Goal: Check status

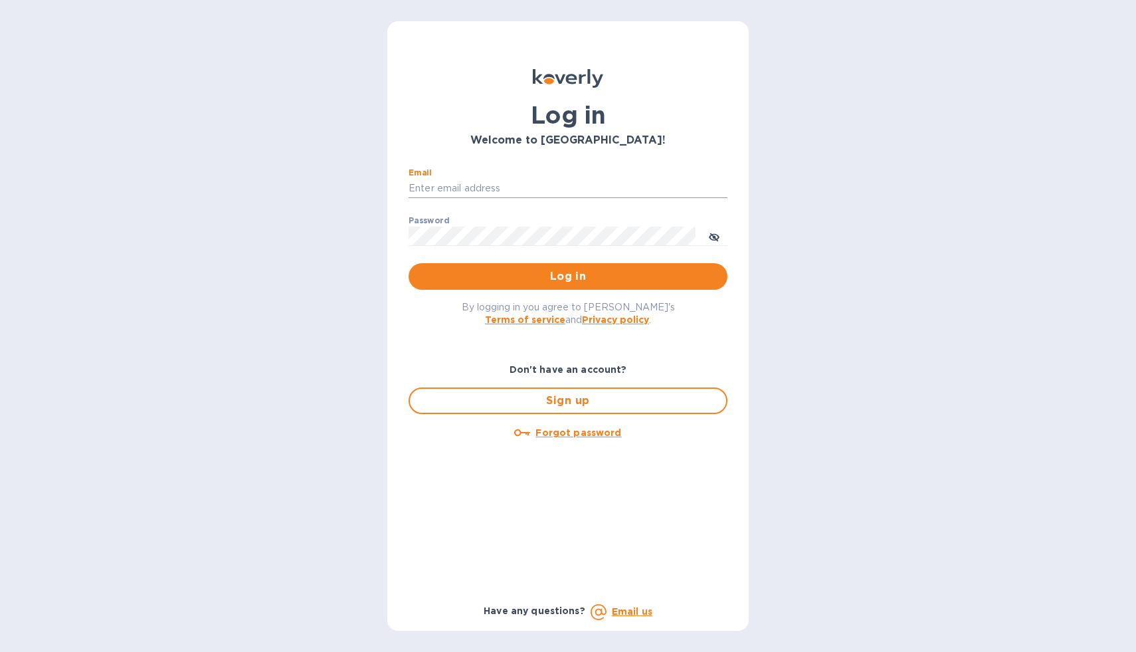
click at [473, 187] on input "Email" at bounding box center [568, 189] width 319 height 20
type input "nicolasm@euroceramicainc.com"
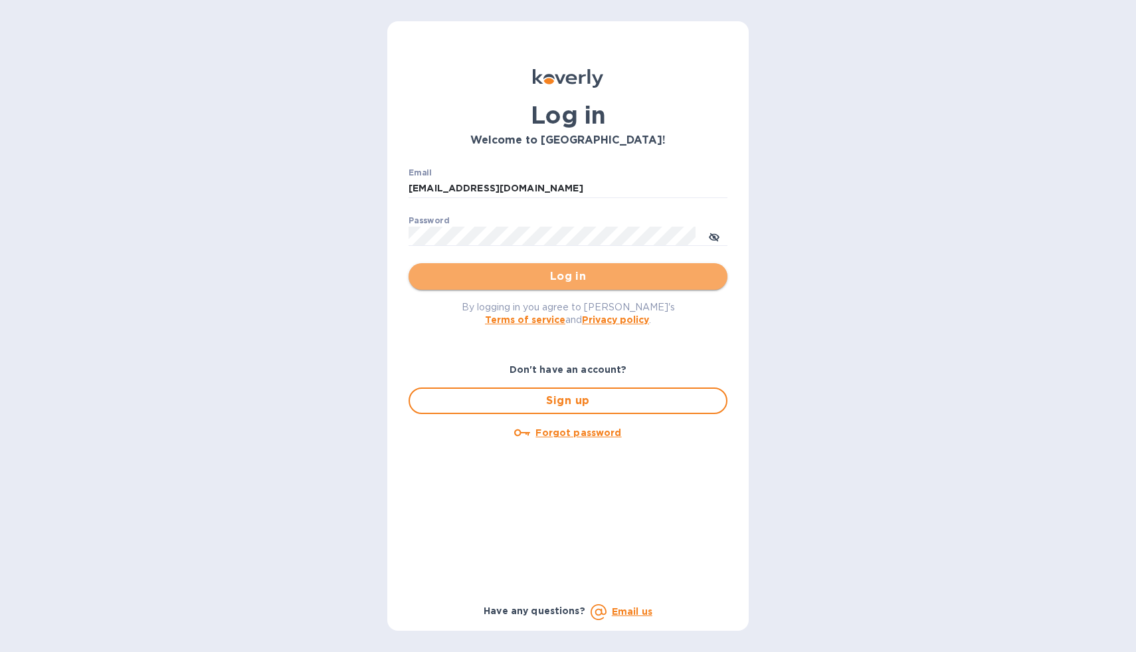
click at [564, 285] on button "Log in" at bounding box center [568, 276] width 319 height 27
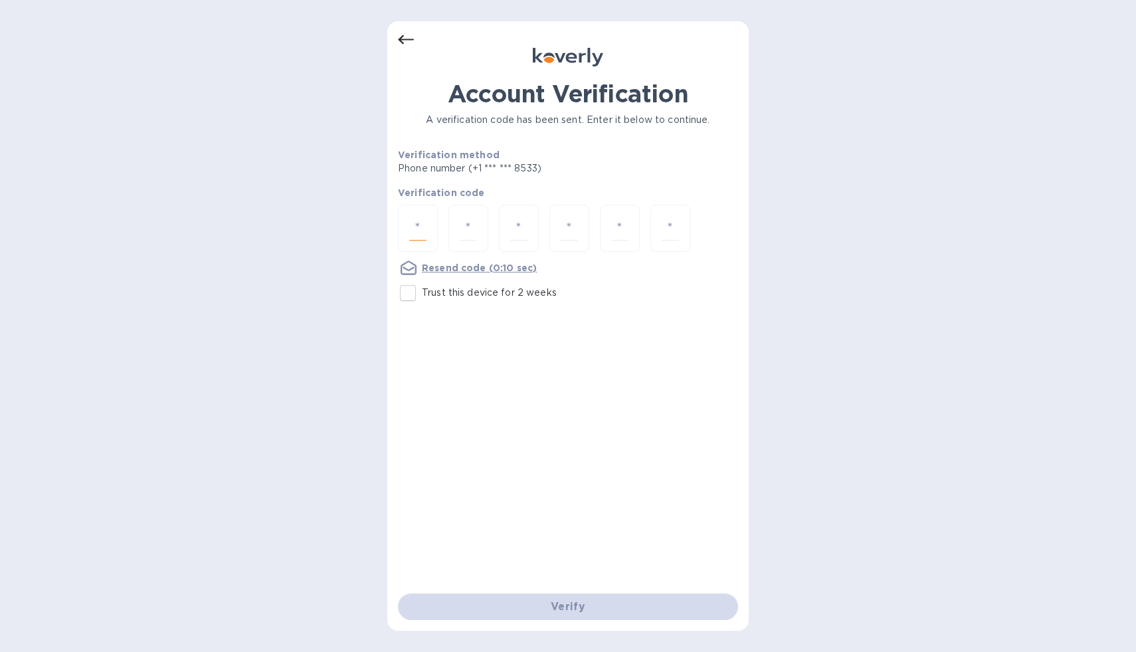
click at [419, 227] on input "number" at bounding box center [417, 228] width 17 height 25
type input "4"
type input "0"
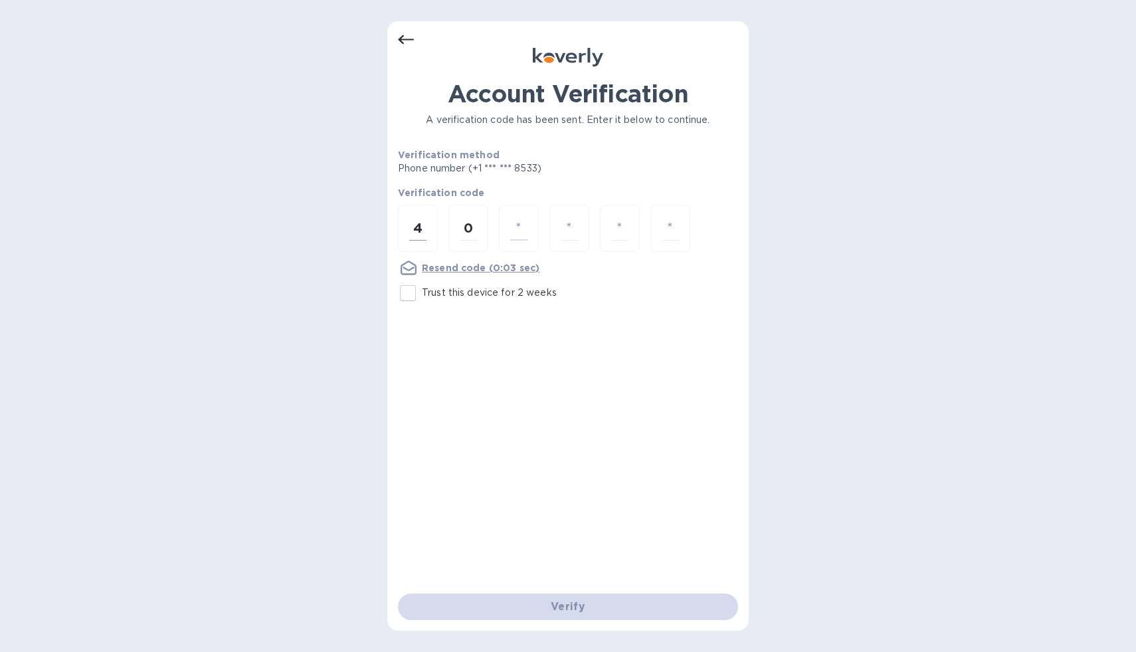
type input "0"
type input "7"
type input "5"
type input "9"
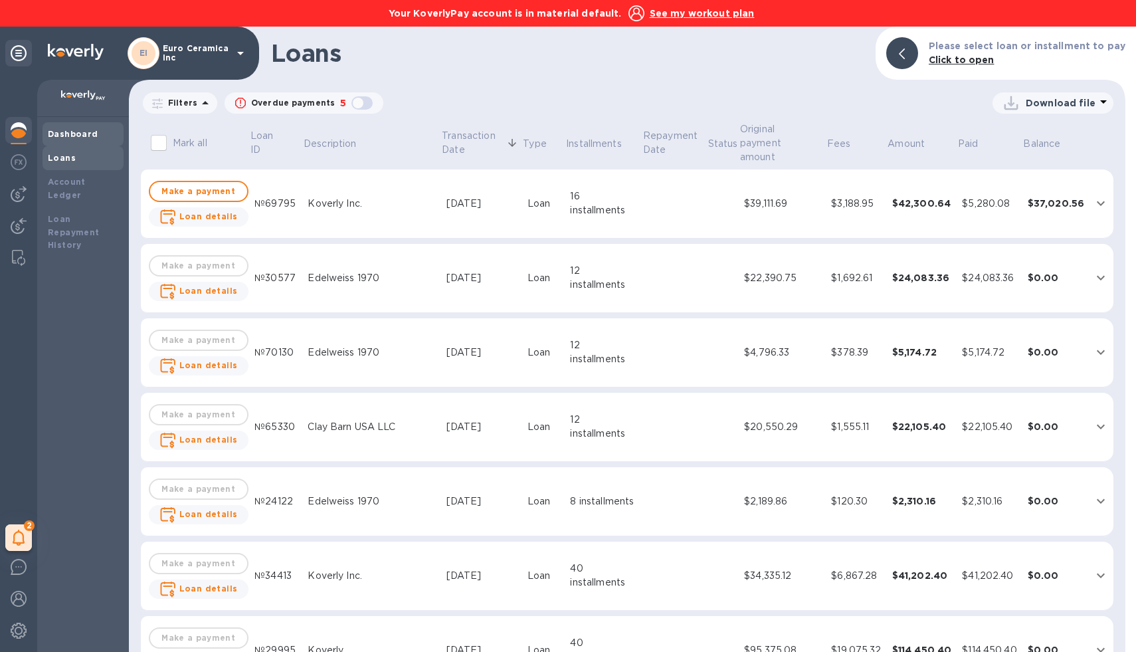
click at [67, 134] on b "Dashboard" at bounding box center [73, 134] width 51 height 10
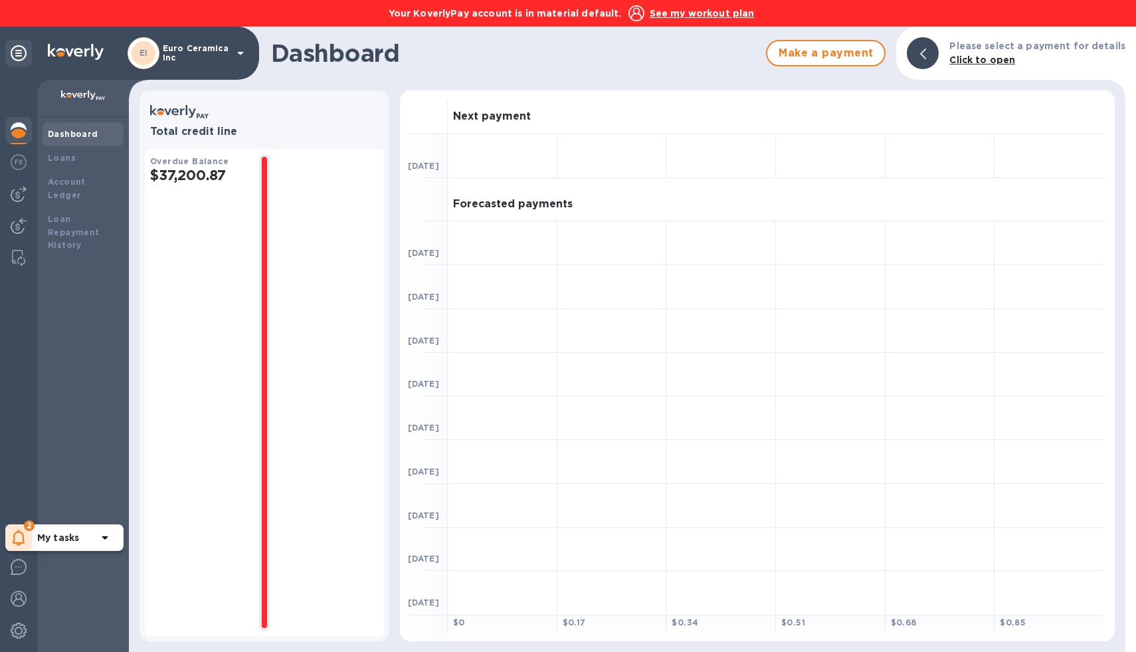
click at [29, 524] on span "2" at bounding box center [29, 525] width 11 height 11
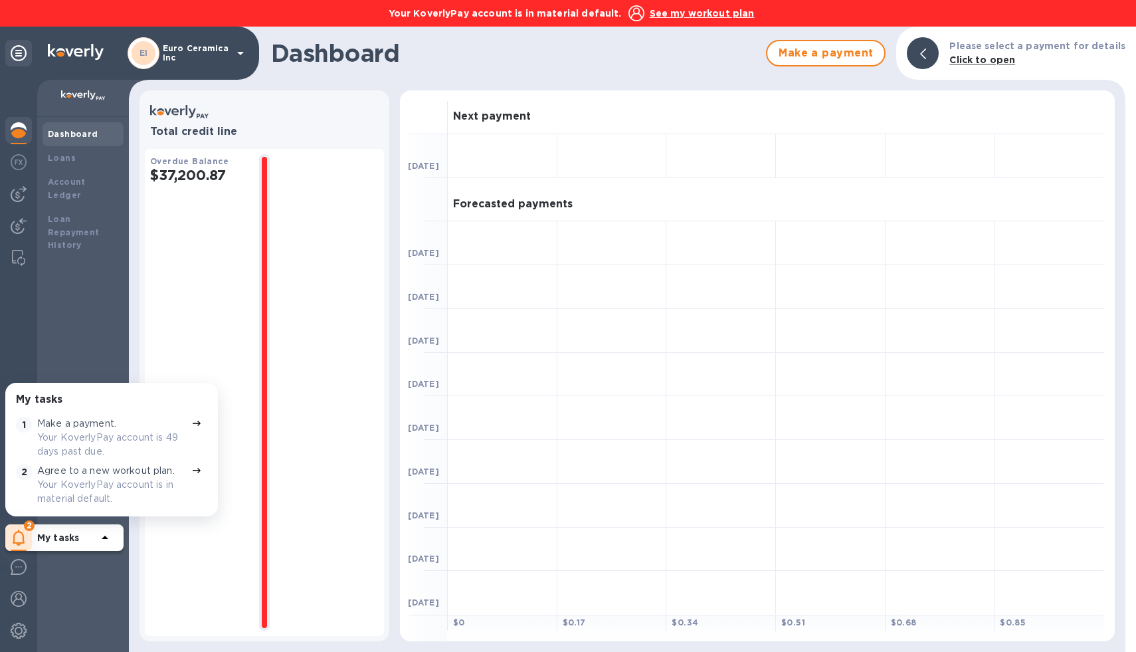
click at [106, 431] on p "Your KoverlyPay account is 49 days past due." at bounding box center [111, 445] width 149 height 28
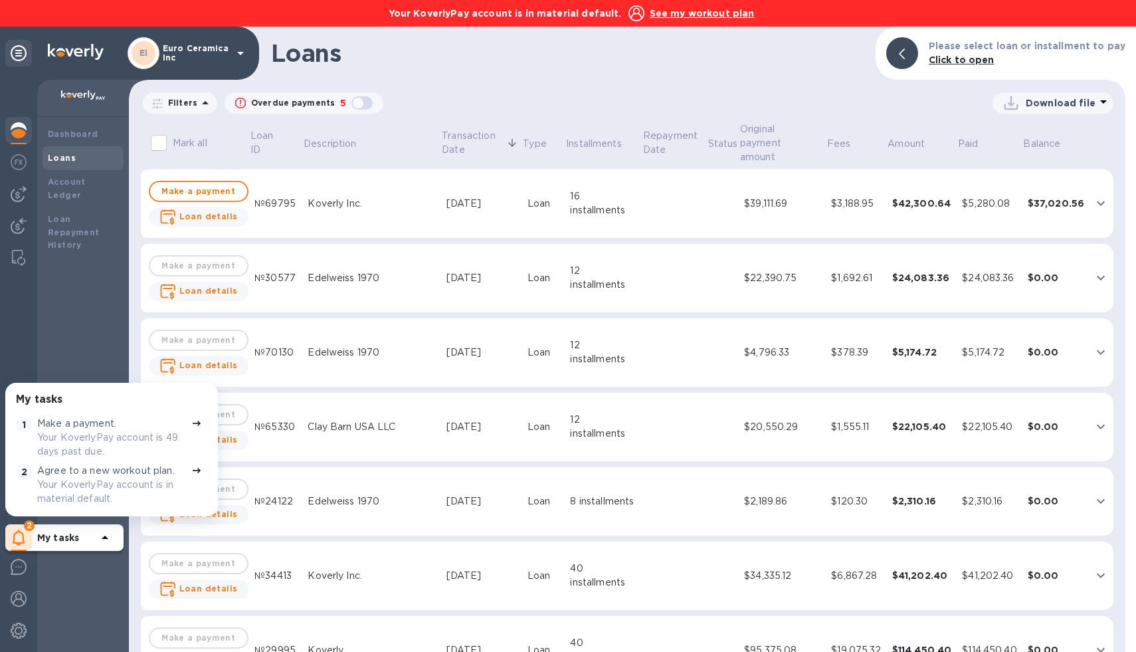
click at [169, 480] on p "Your KoverlyPay account is in material default." at bounding box center [111, 492] width 149 height 28
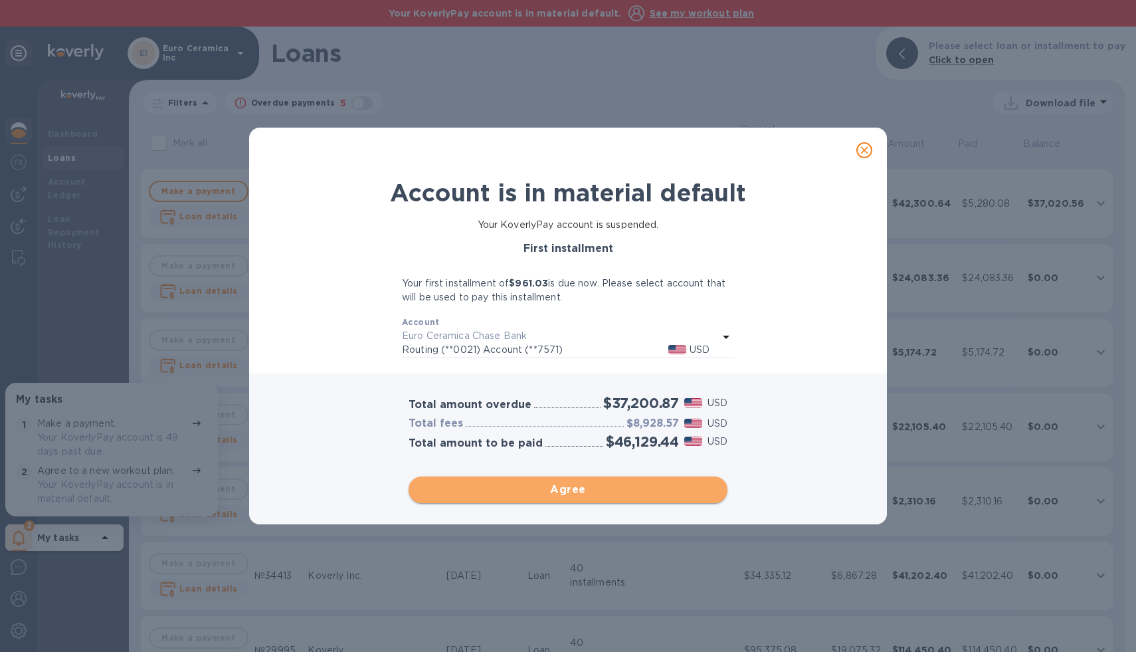
click at [560, 492] on span "Agree" at bounding box center [568, 490] width 298 height 16
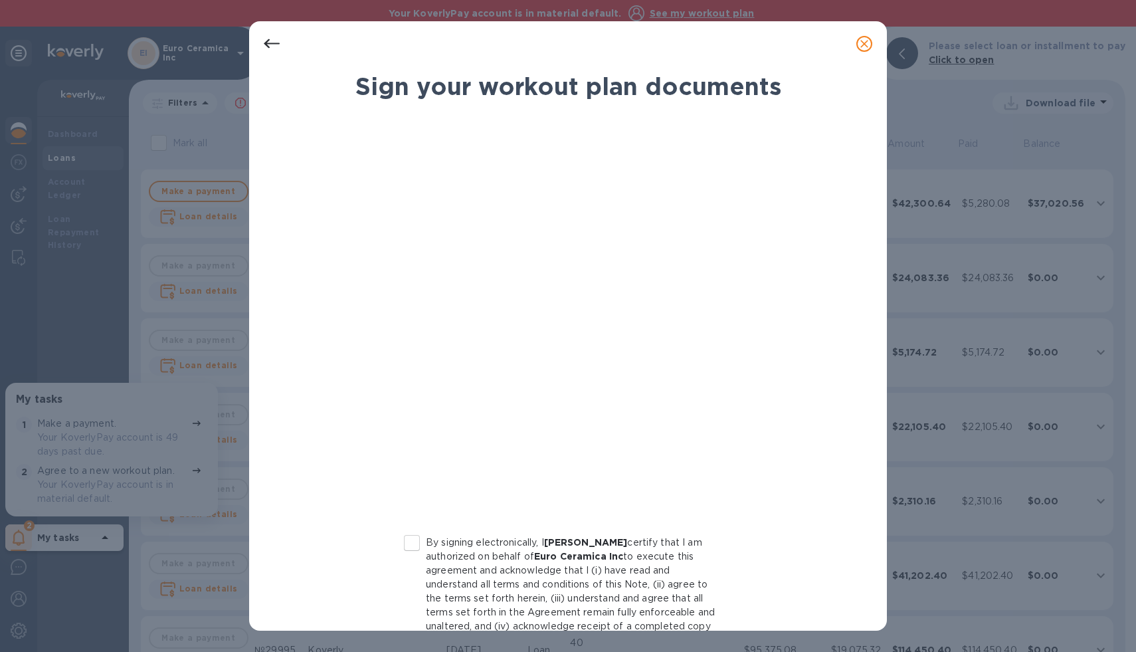
click at [409, 540] on input "By signing electronically, I [PERSON_NAME] certify that I am authorized on beha…" at bounding box center [412, 543] width 28 height 28
checkbox input "true"
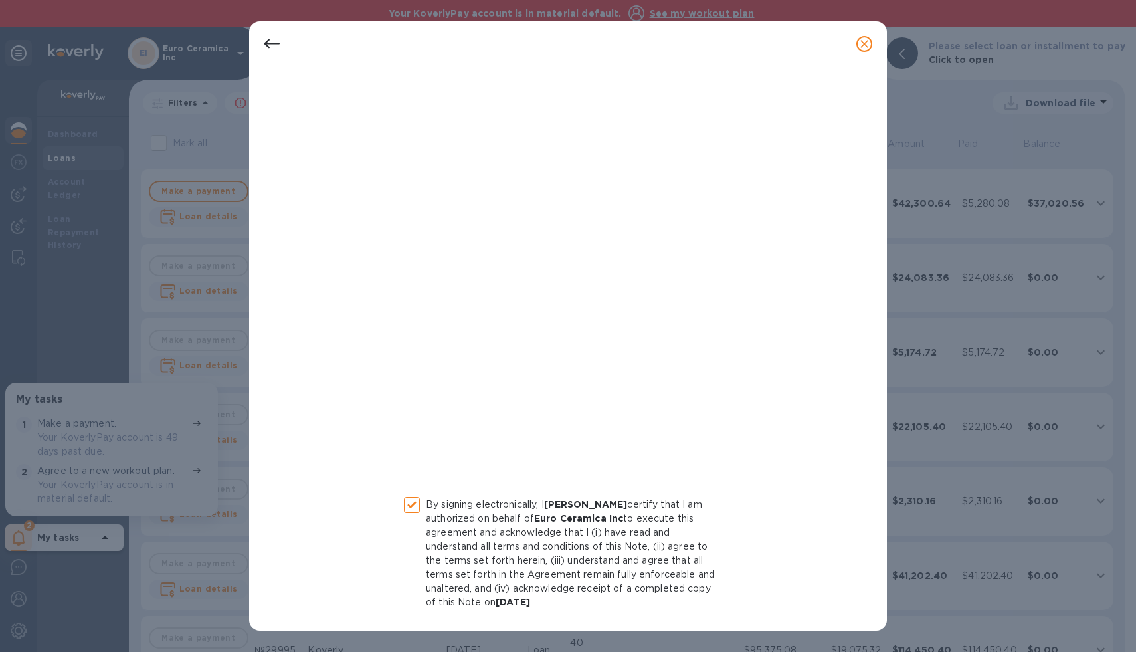
scroll to position [80, 0]
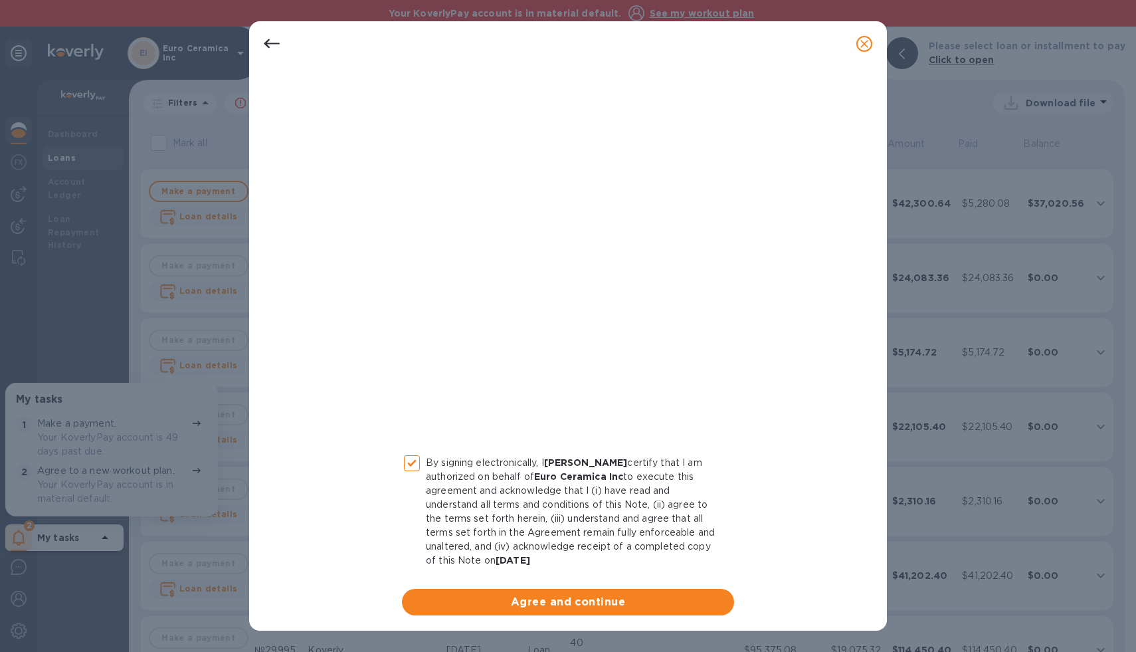
click at [866, 43] on icon "close" at bounding box center [864, 43] width 13 height 13
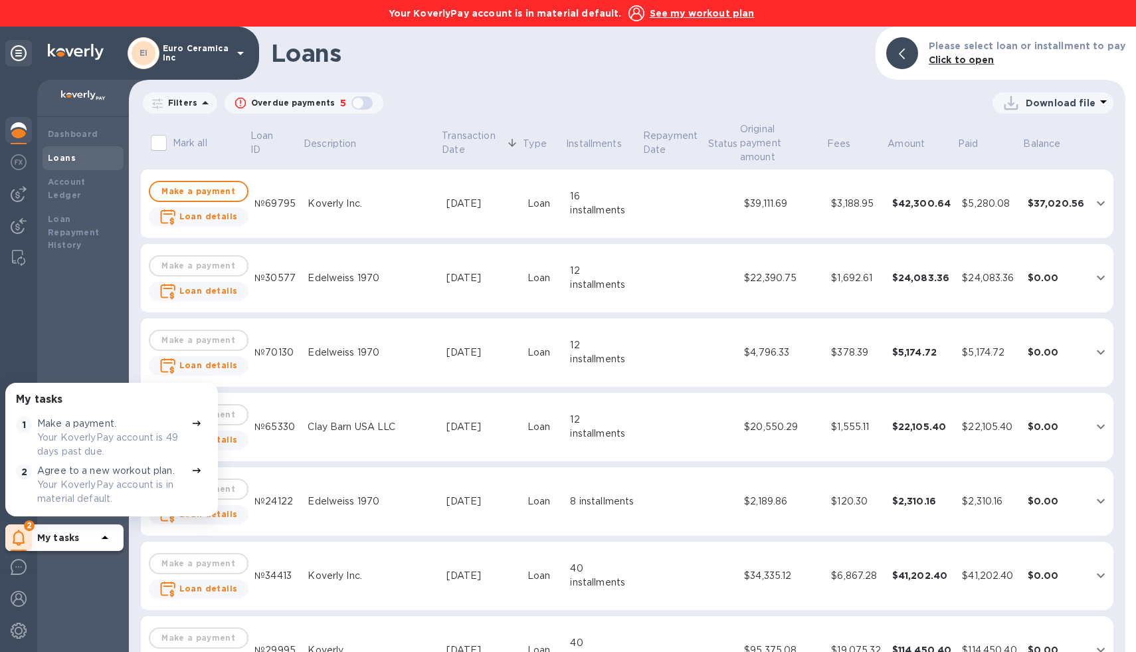
click at [104, 478] on p "Your KoverlyPay account is in material default." at bounding box center [111, 492] width 149 height 28
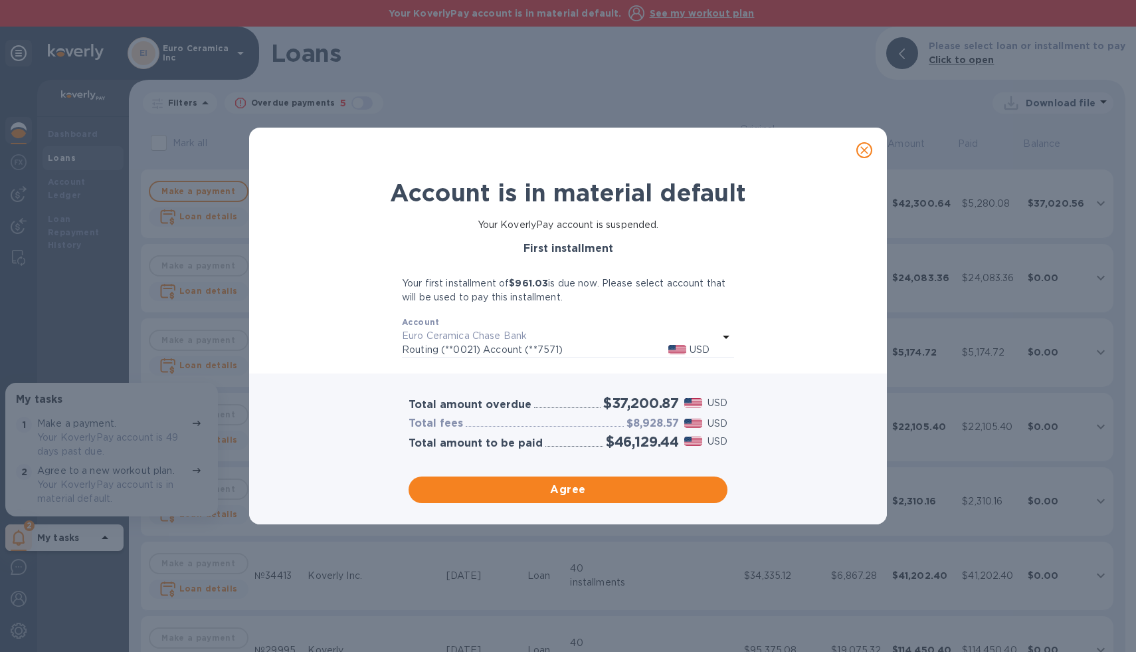
click at [725, 336] on icon at bounding box center [726, 337] width 7 height 3
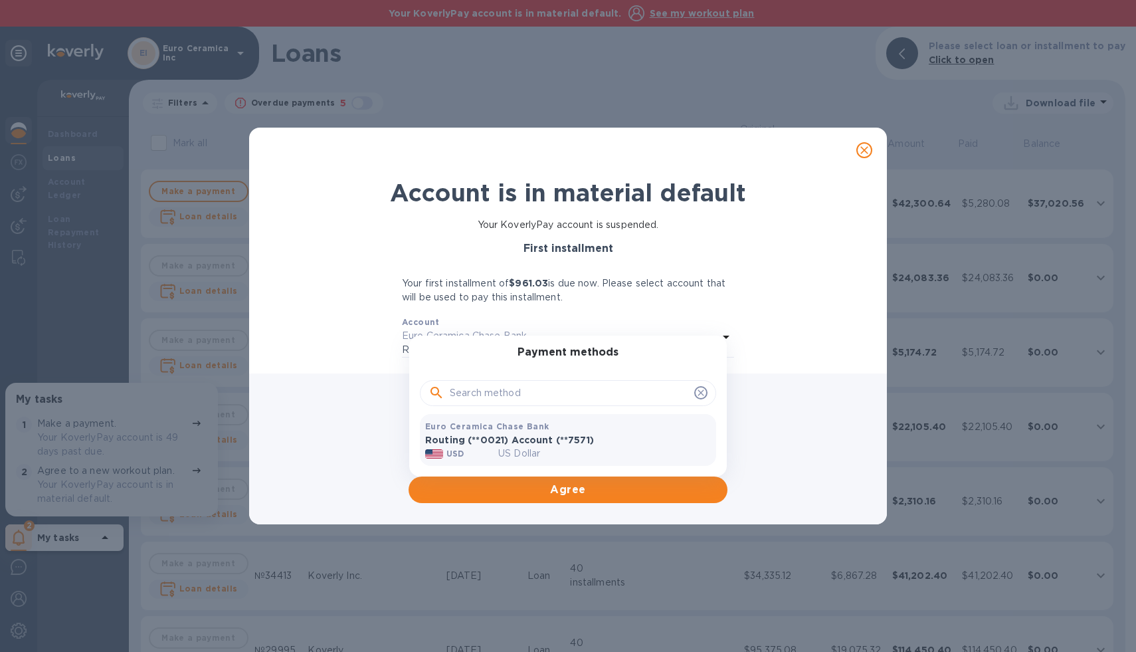
click at [556, 443] on p "Routing (**0021) Account (**7571)" at bounding box center [568, 439] width 286 height 13
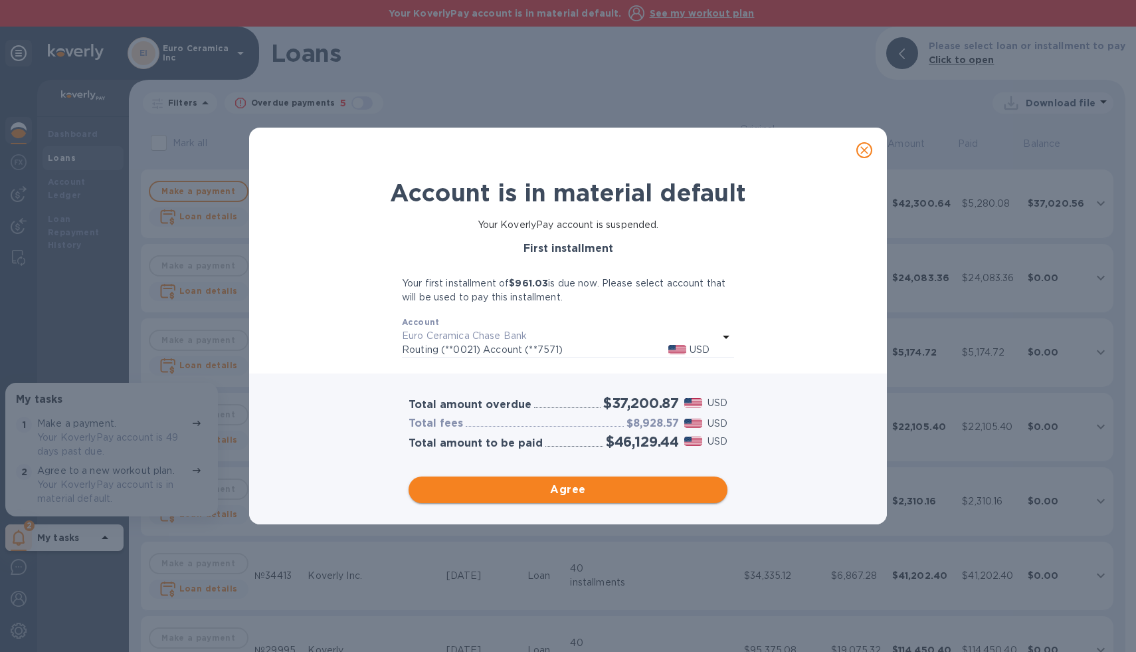
click at [550, 493] on span "Agree" at bounding box center [568, 490] width 298 height 16
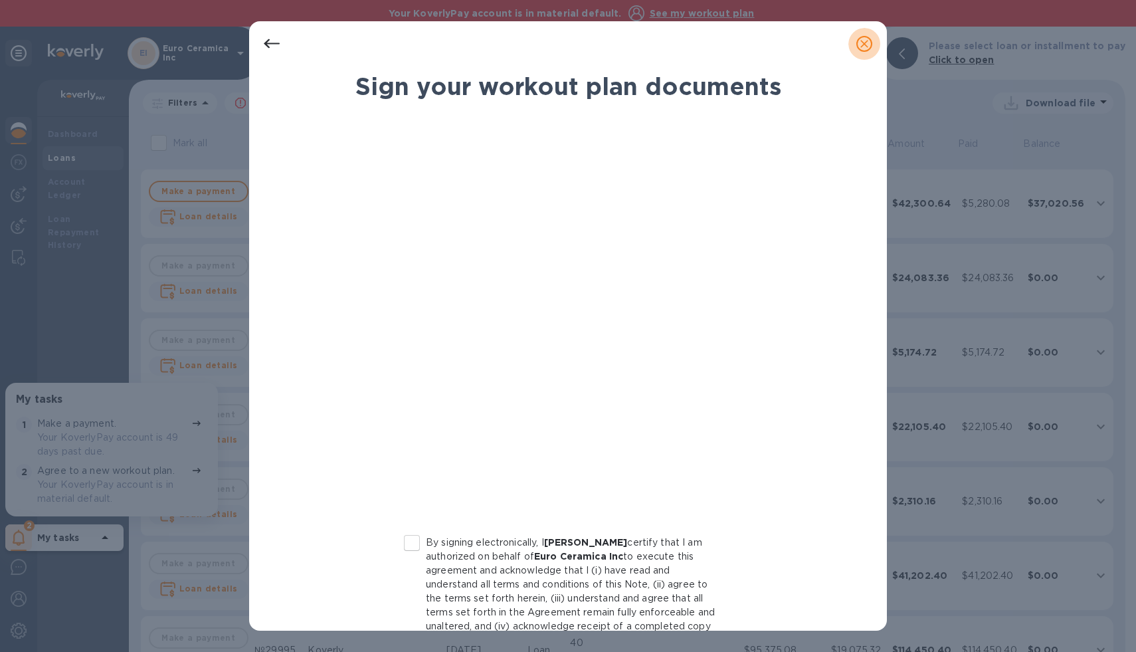
click at [859, 34] on button "close" at bounding box center [865, 44] width 32 height 32
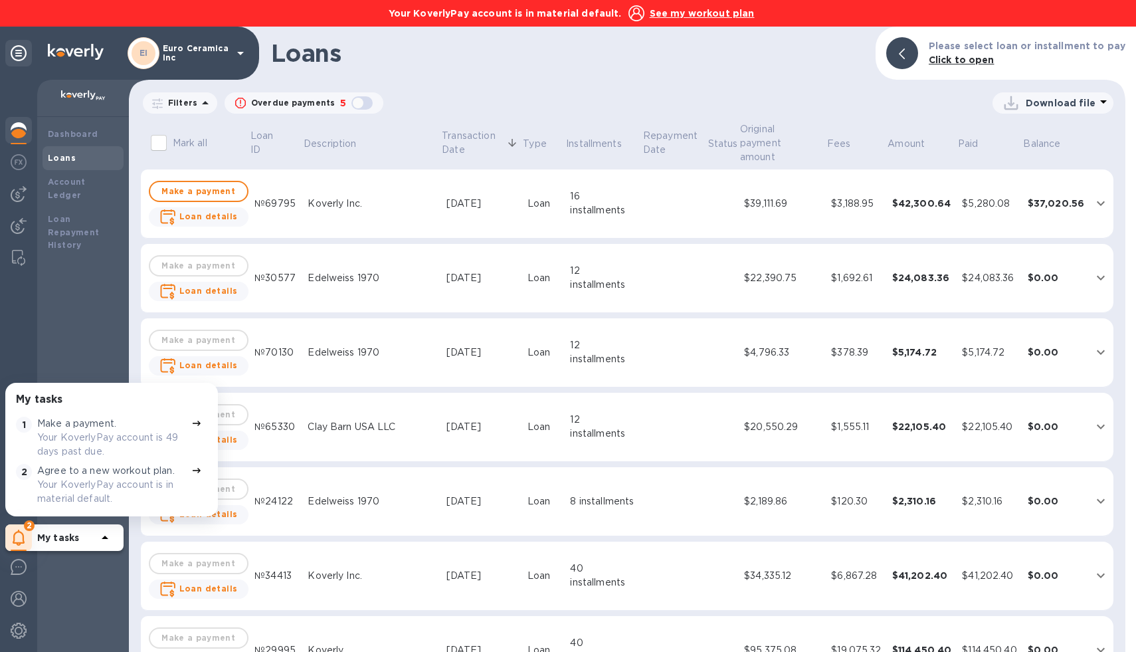
click at [85, 595] on div "Dashboard Loans Account Ledger Loan Repayment History" at bounding box center [83, 384] width 92 height 535
click at [17, 570] on img at bounding box center [19, 567] width 16 height 16
click at [97, 482] on p "Your KoverlyPay account is in material default." at bounding box center [111, 492] width 149 height 28
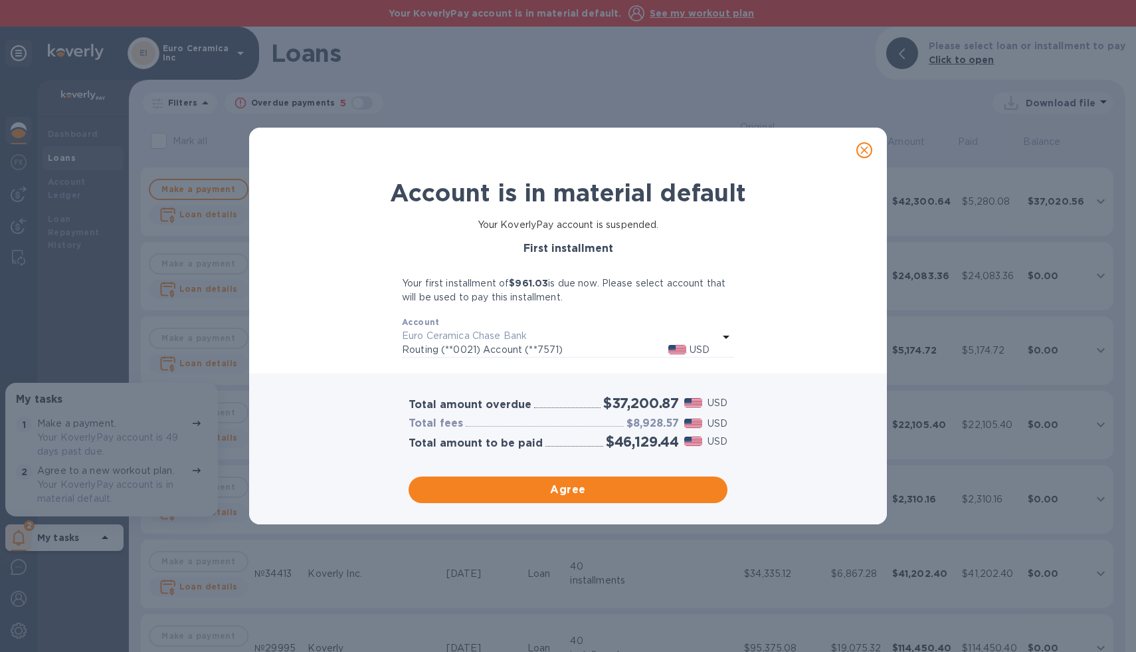
click at [70, 350] on div "Account is in material default Your KoverlyPay account is suspended. First inst…" at bounding box center [568, 326] width 1136 height 652
